Goal: Information Seeking & Learning: Learn about a topic

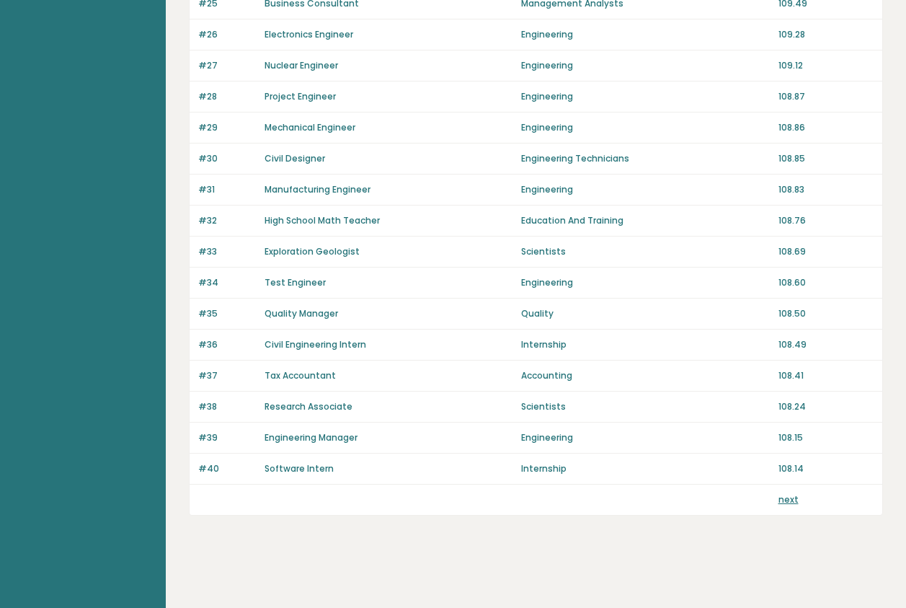
scroll to position [936, 0]
click at [786, 500] on link "next" at bounding box center [788, 499] width 20 height 12
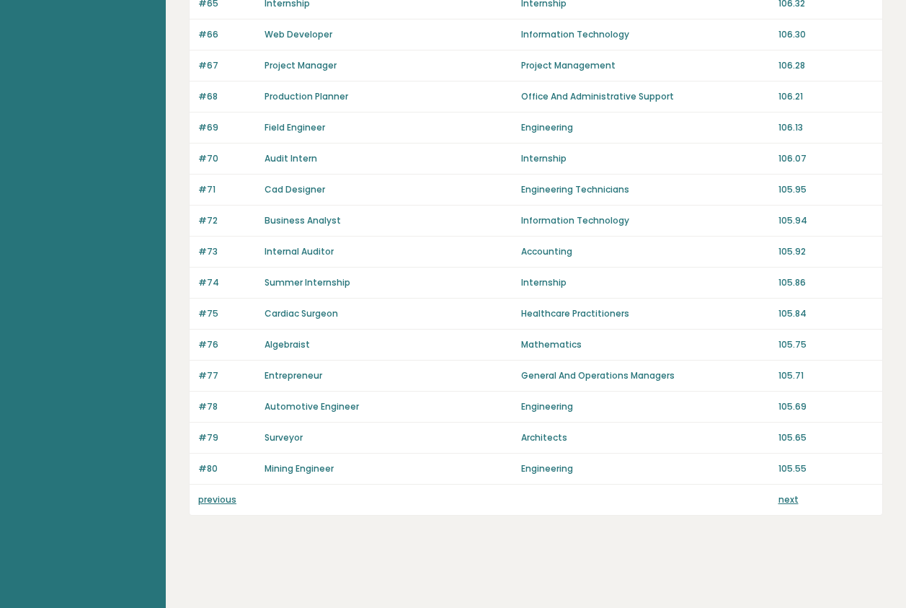
scroll to position [936, 0]
click at [787, 499] on link "next" at bounding box center [788, 499] width 20 height 12
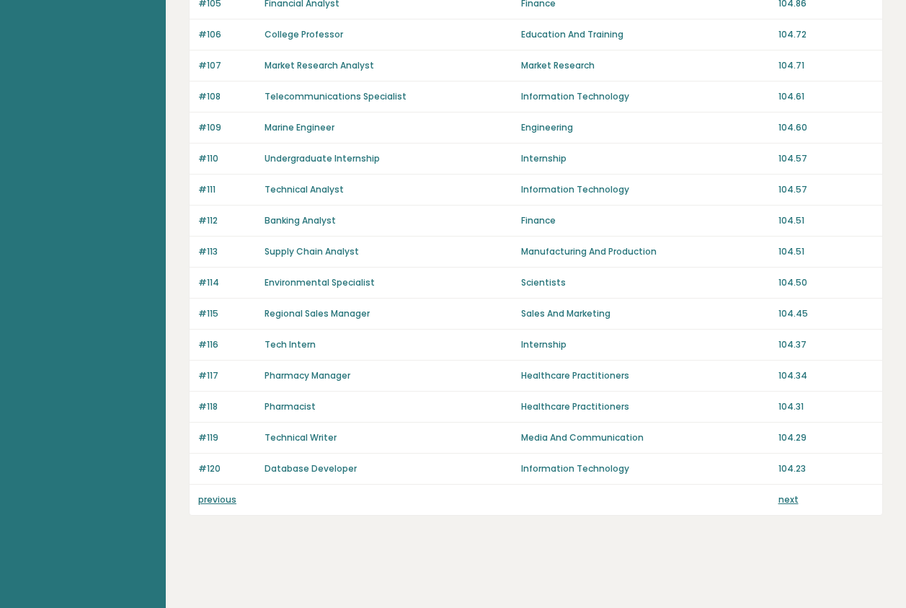
scroll to position [936, 0]
click at [786, 502] on link "next" at bounding box center [788, 499] width 20 height 12
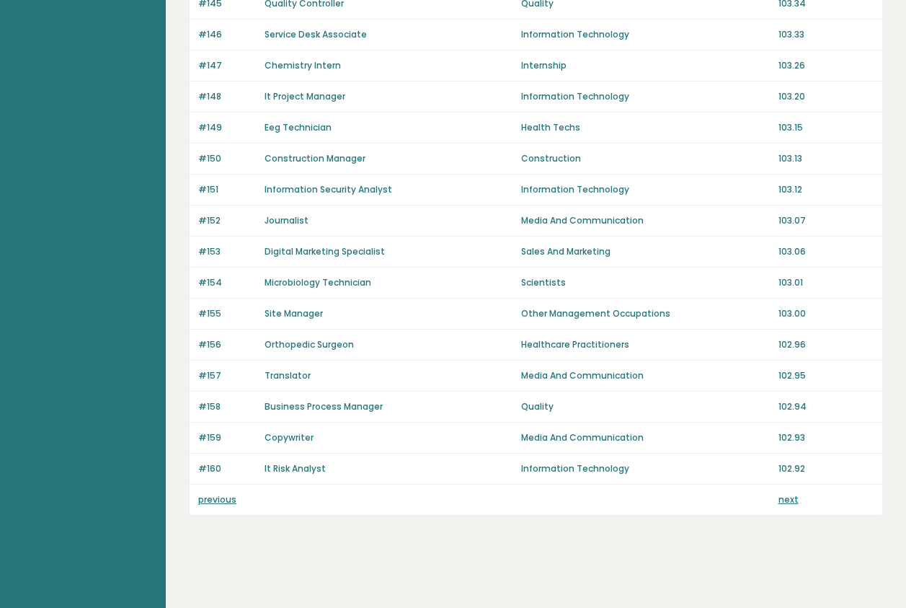
scroll to position [936, 0]
click at [785, 499] on link "next" at bounding box center [788, 499] width 20 height 12
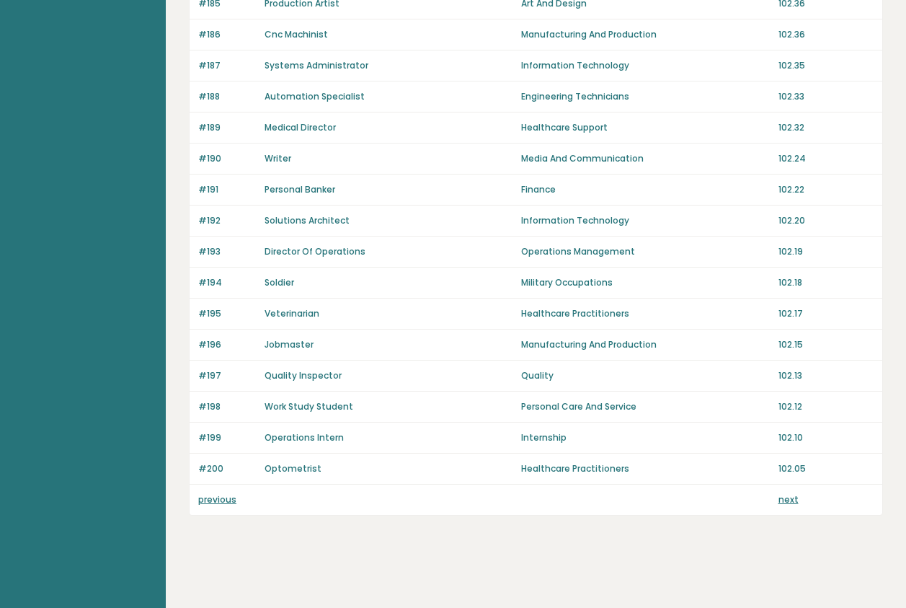
scroll to position [936, 0]
click at [785, 499] on link "next" at bounding box center [788, 499] width 20 height 12
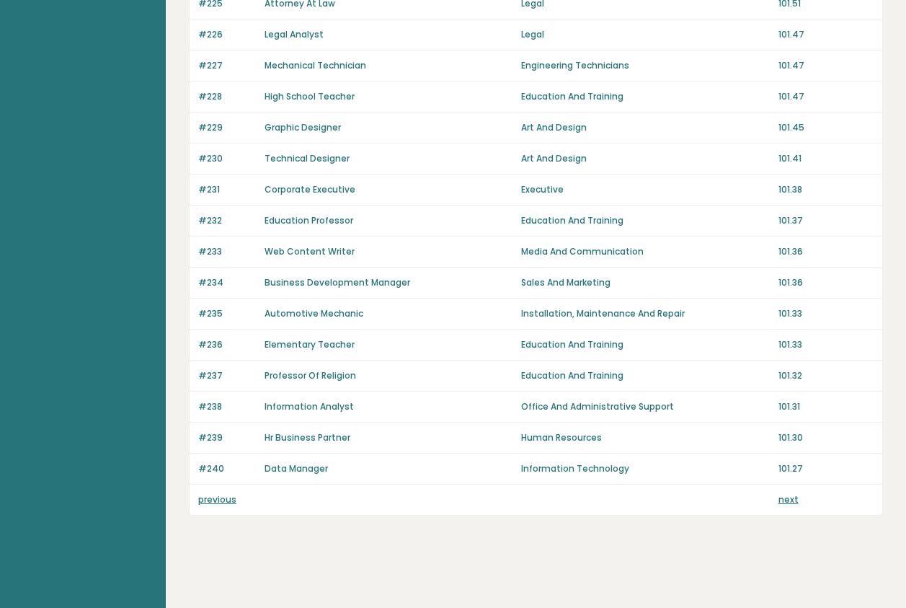
scroll to position [936, 0]
click at [786, 500] on link "next" at bounding box center [788, 499] width 20 height 12
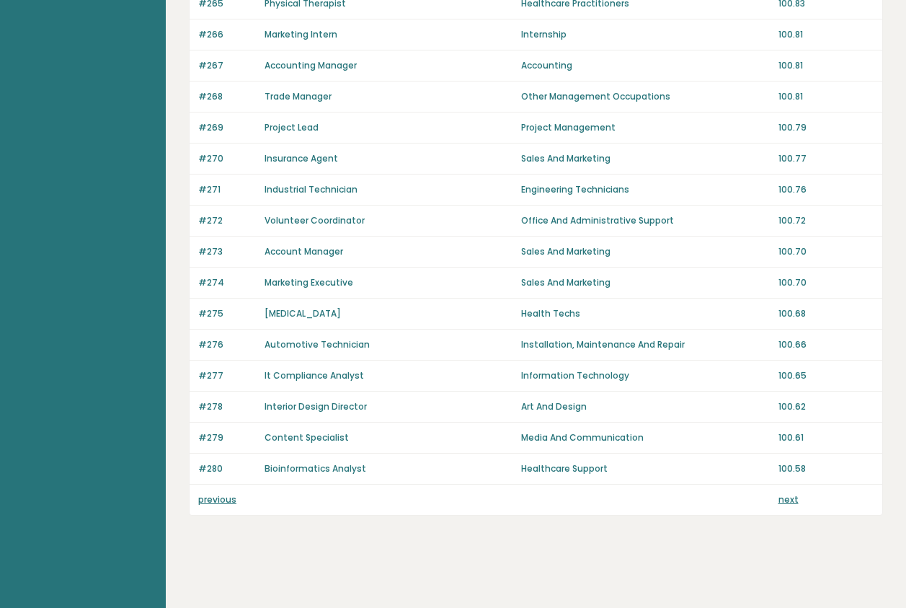
scroll to position [936, 0]
click at [786, 500] on link "next" at bounding box center [788, 499] width 20 height 12
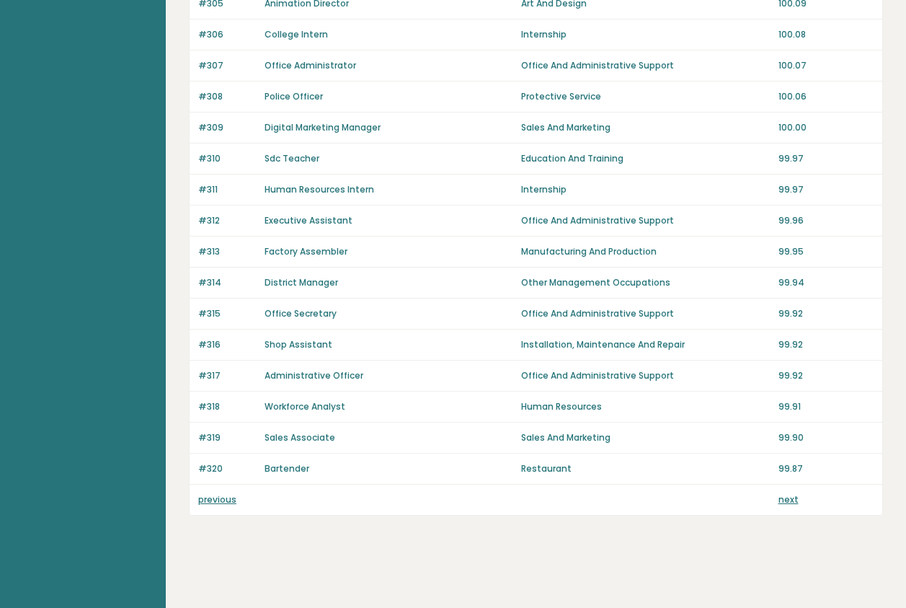
scroll to position [936, 0]
click at [789, 492] on div "previous next" at bounding box center [536, 499] width 693 height 30
click at [787, 494] on link "next" at bounding box center [788, 499] width 20 height 12
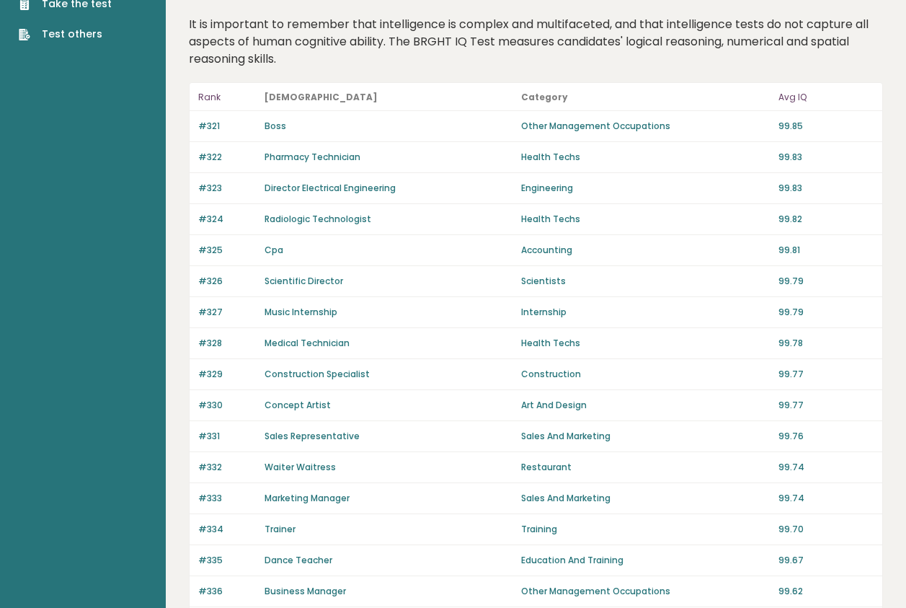
scroll to position [71, 0]
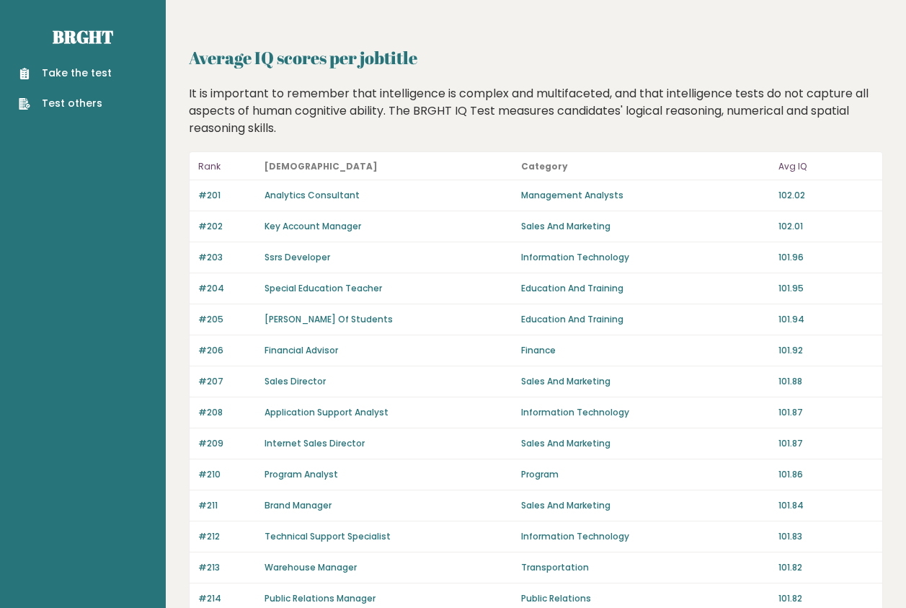
scroll to position [936, 0]
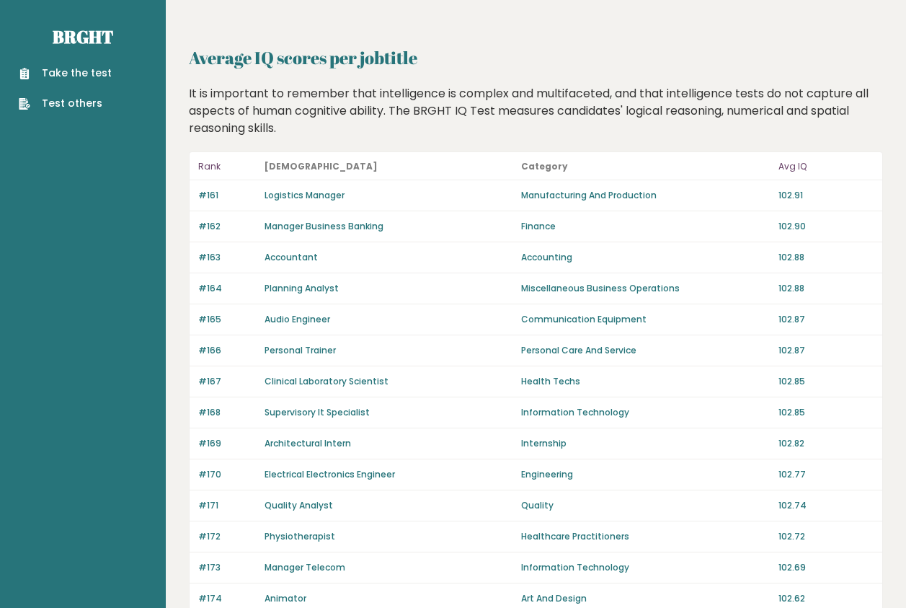
scroll to position [936, 0]
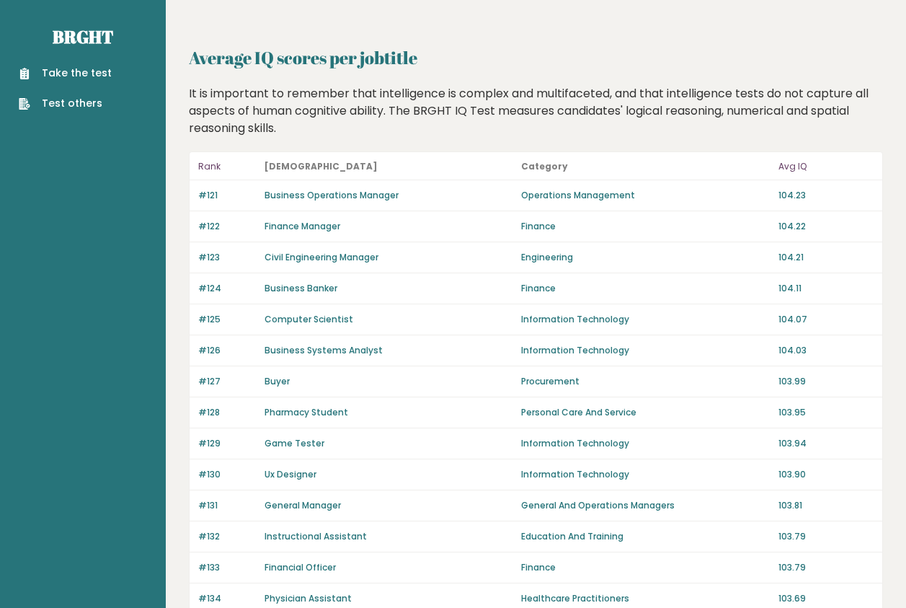
scroll to position [936, 0]
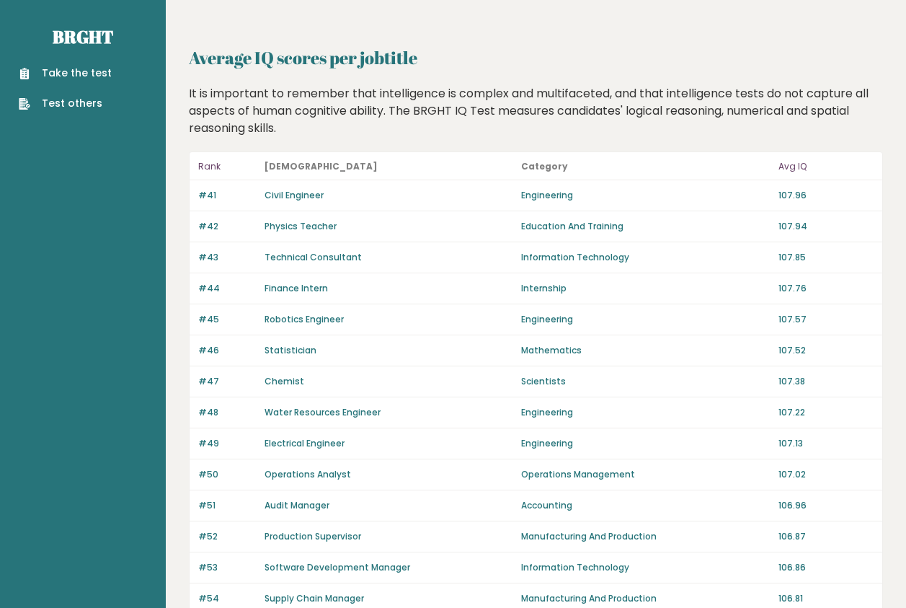
scroll to position [936, 0]
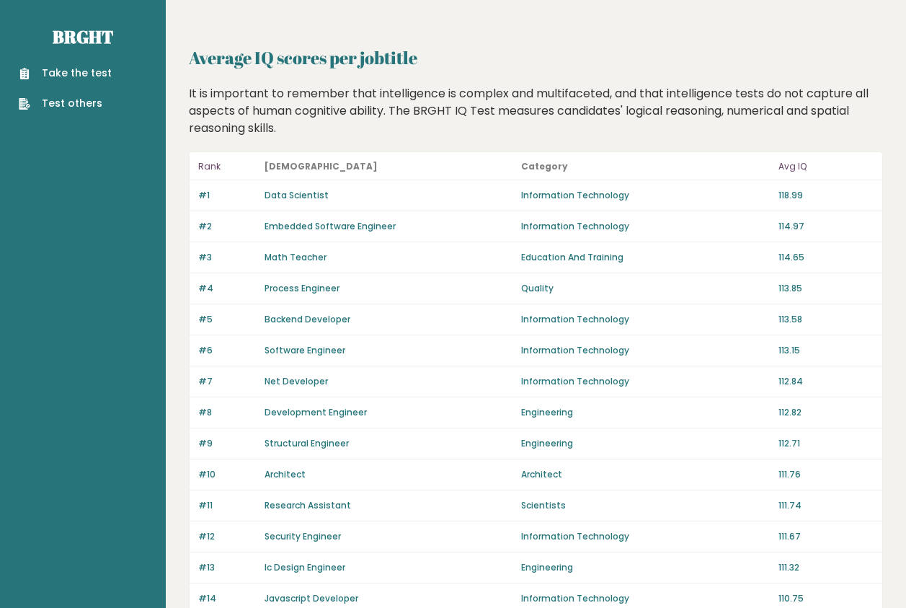
scroll to position [936, 0]
